Goal: Check status: Check status

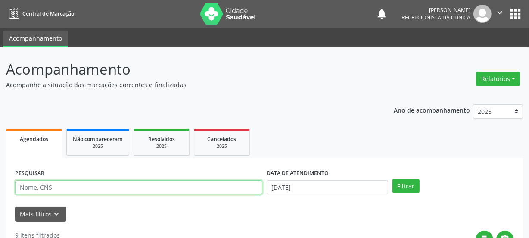
click at [75, 187] on input "text" at bounding box center [138, 187] width 247 height 15
paste input "702501720705840"
type input "702501720705840"
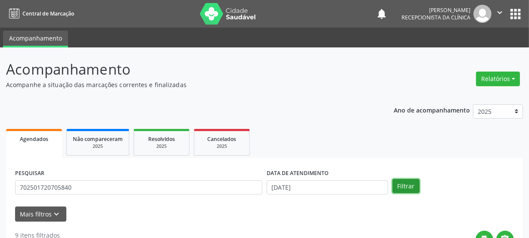
click at [409, 189] on button "Filtrar" at bounding box center [406, 186] width 27 height 15
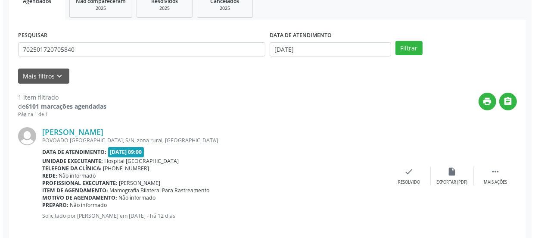
scroll to position [149, 0]
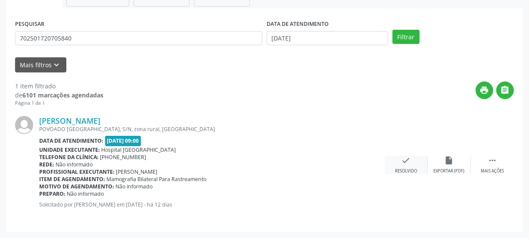
click at [408, 162] on icon "check" at bounding box center [406, 160] width 9 height 9
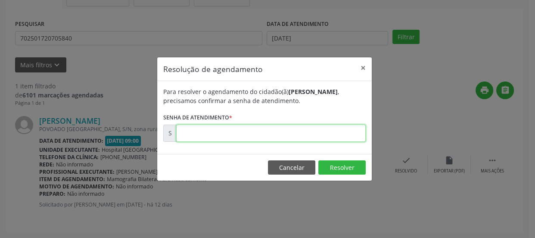
click at [259, 133] on input "text" at bounding box center [271, 133] width 190 height 17
type input "00179919"
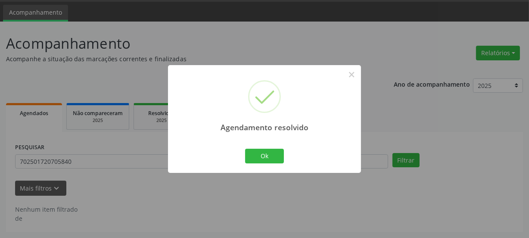
scroll to position [25, 0]
drag, startPoint x: 275, startPoint y: 158, endPoint x: 265, endPoint y: 162, distance: 11.0
click at [275, 158] on button "Ok" at bounding box center [264, 156] width 39 height 15
